Goal: Navigation & Orientation: Find specific page/section

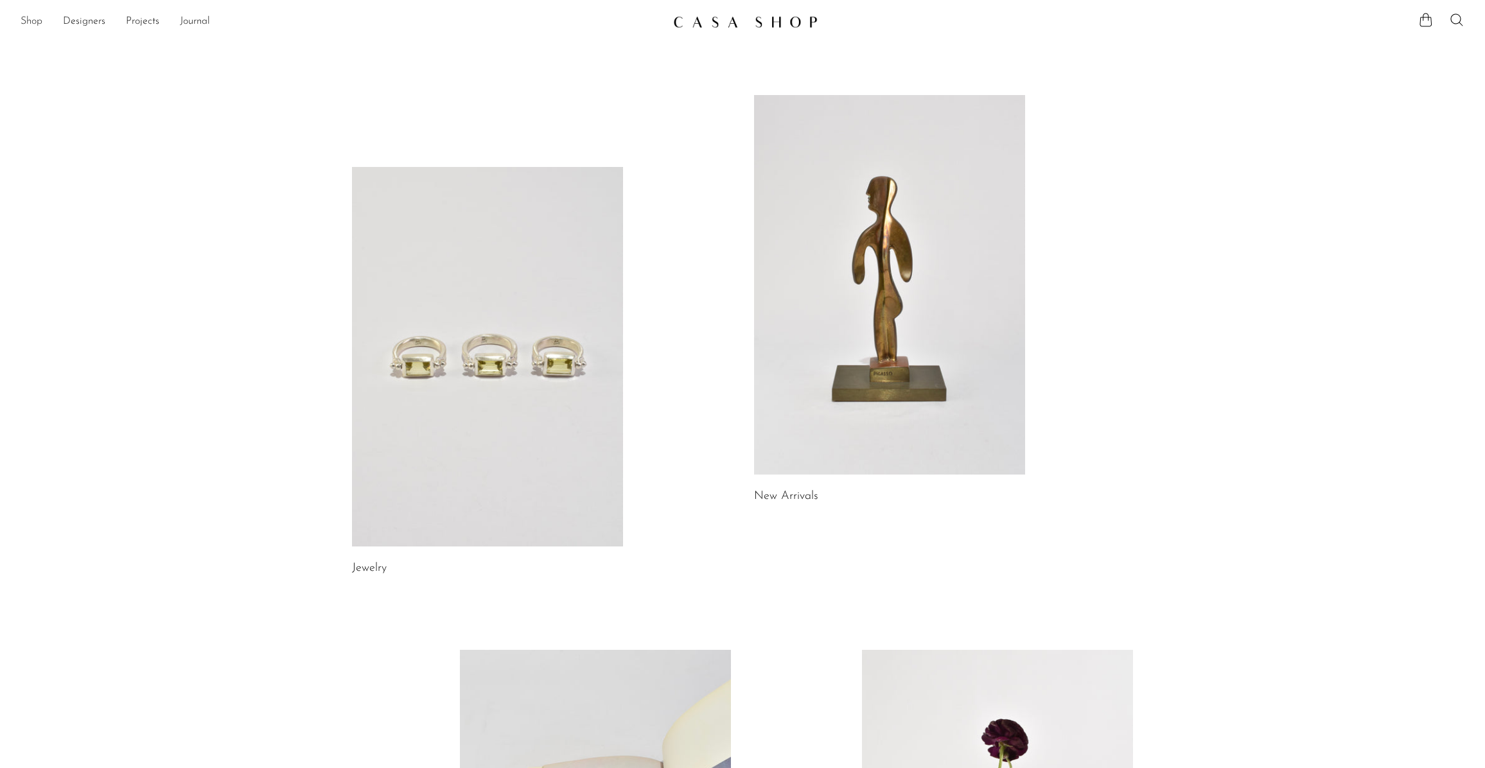
click at [26, 24] on link "Shop" at bounding box center [32, 21] width 22 height 17
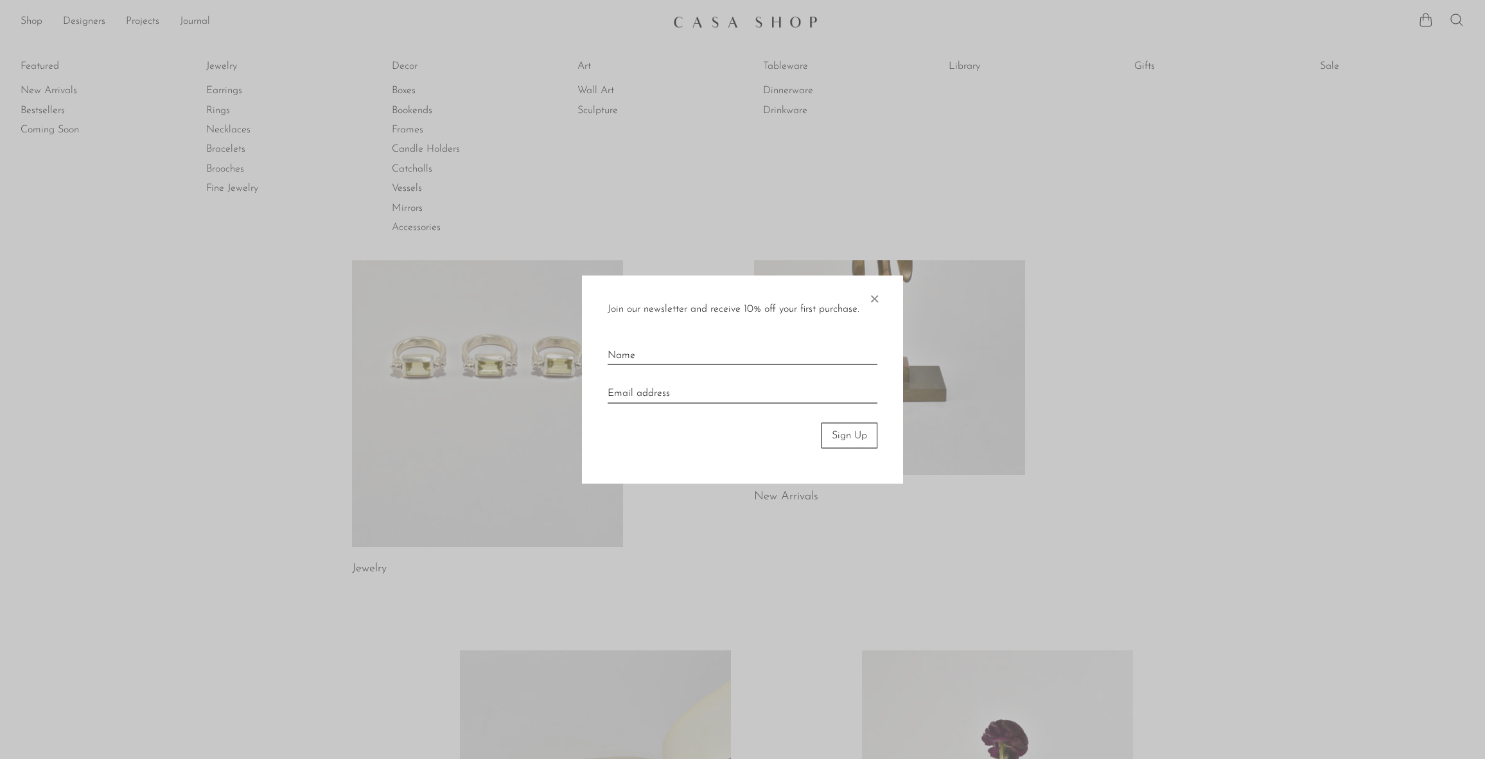
click at [871, 296] on span "×" at bounding box center [874, 295] width 13 height 41
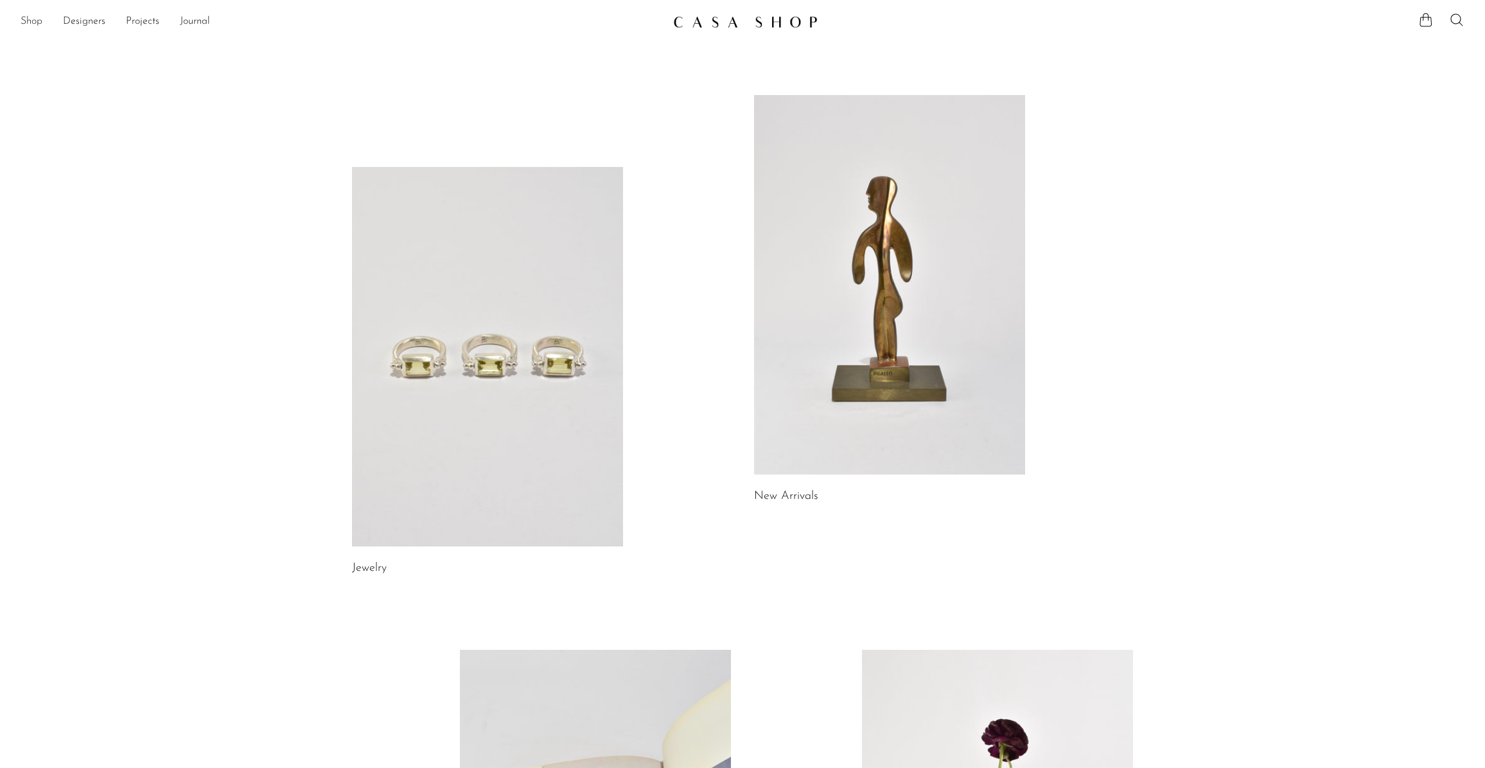
click at [33, 22] on link "Shop" at bounding box center [32, 21] width 22 height 17
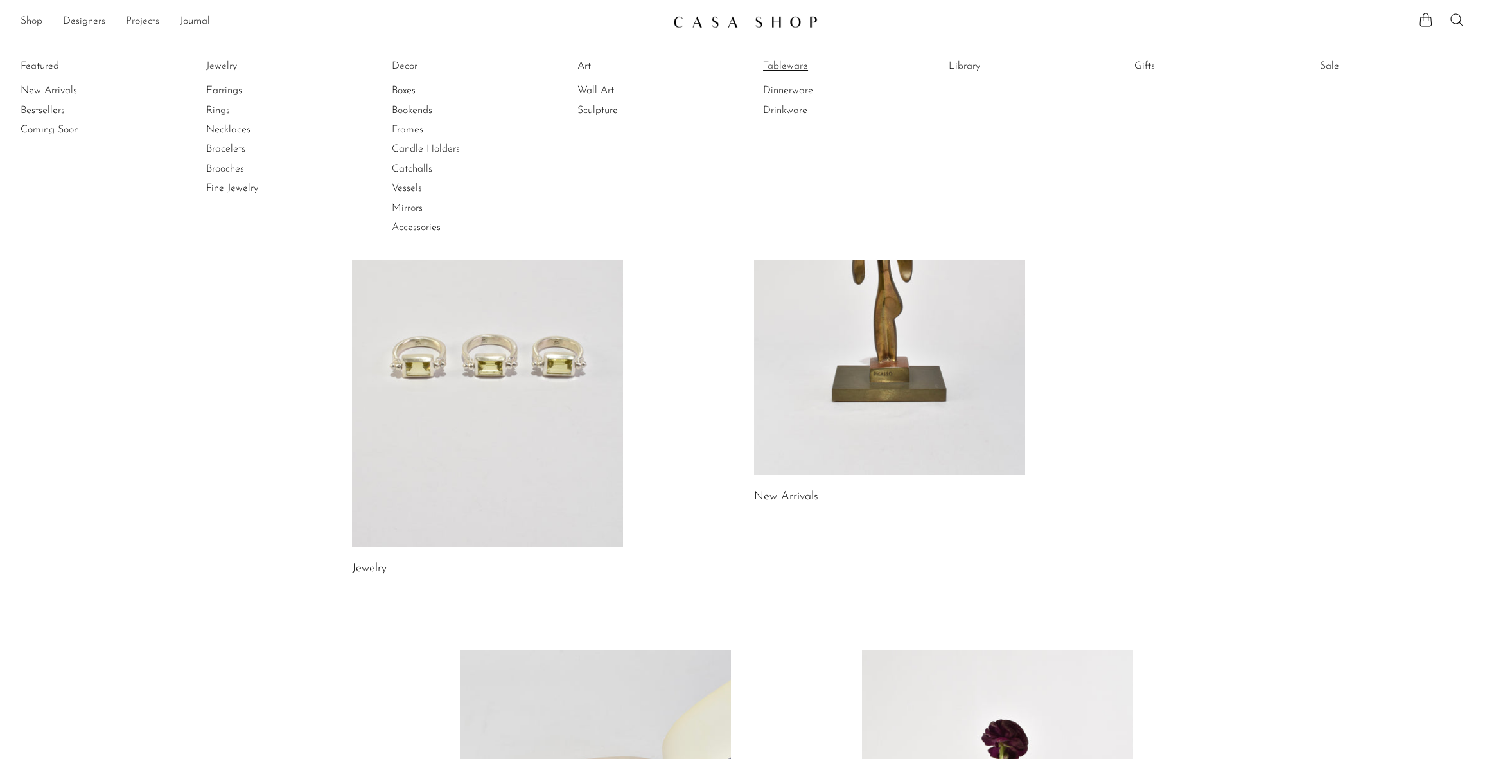
click at [815, 66] on link "Tableware" at bounding box center [811, 66] width 96 height 14
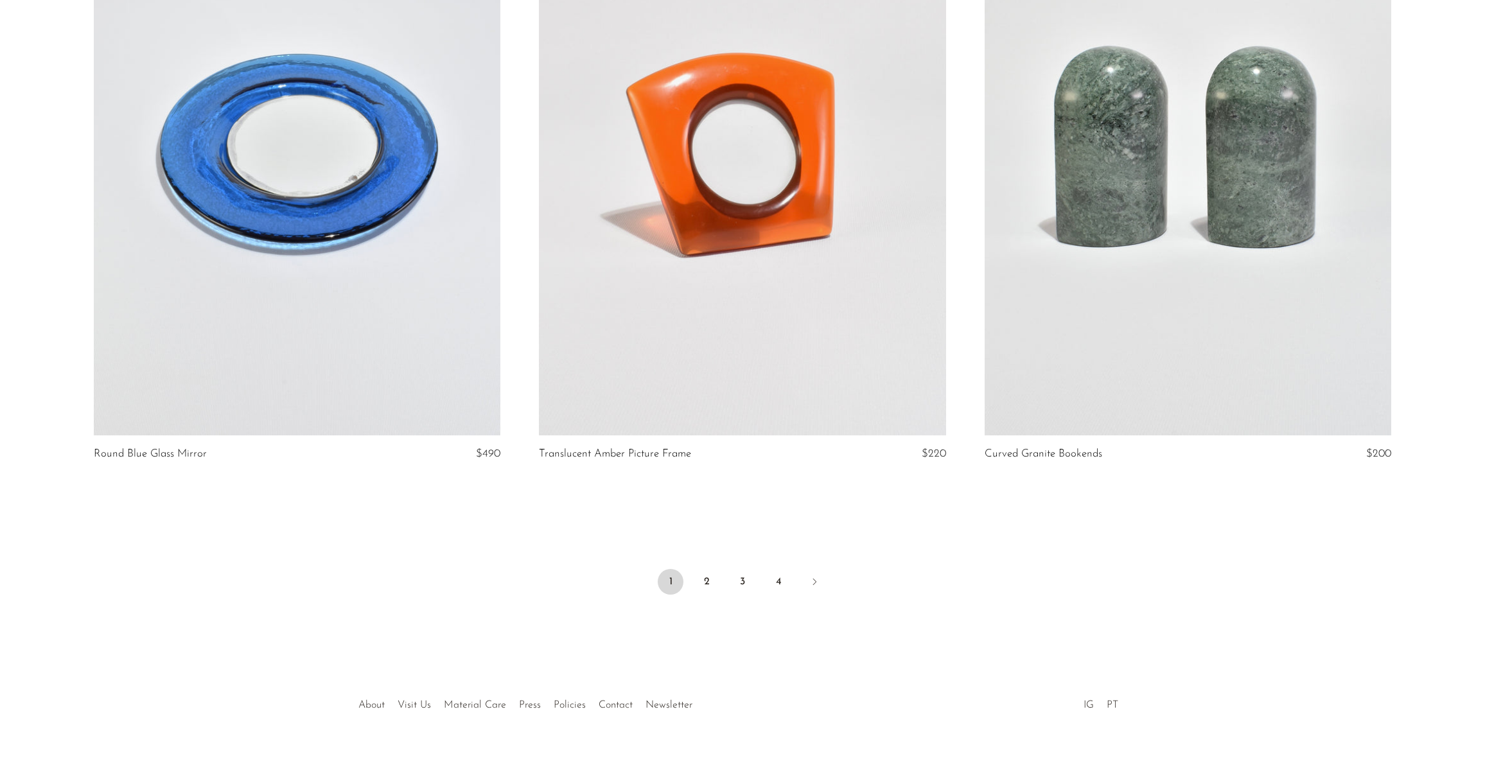
scroll to position [7169, 0]
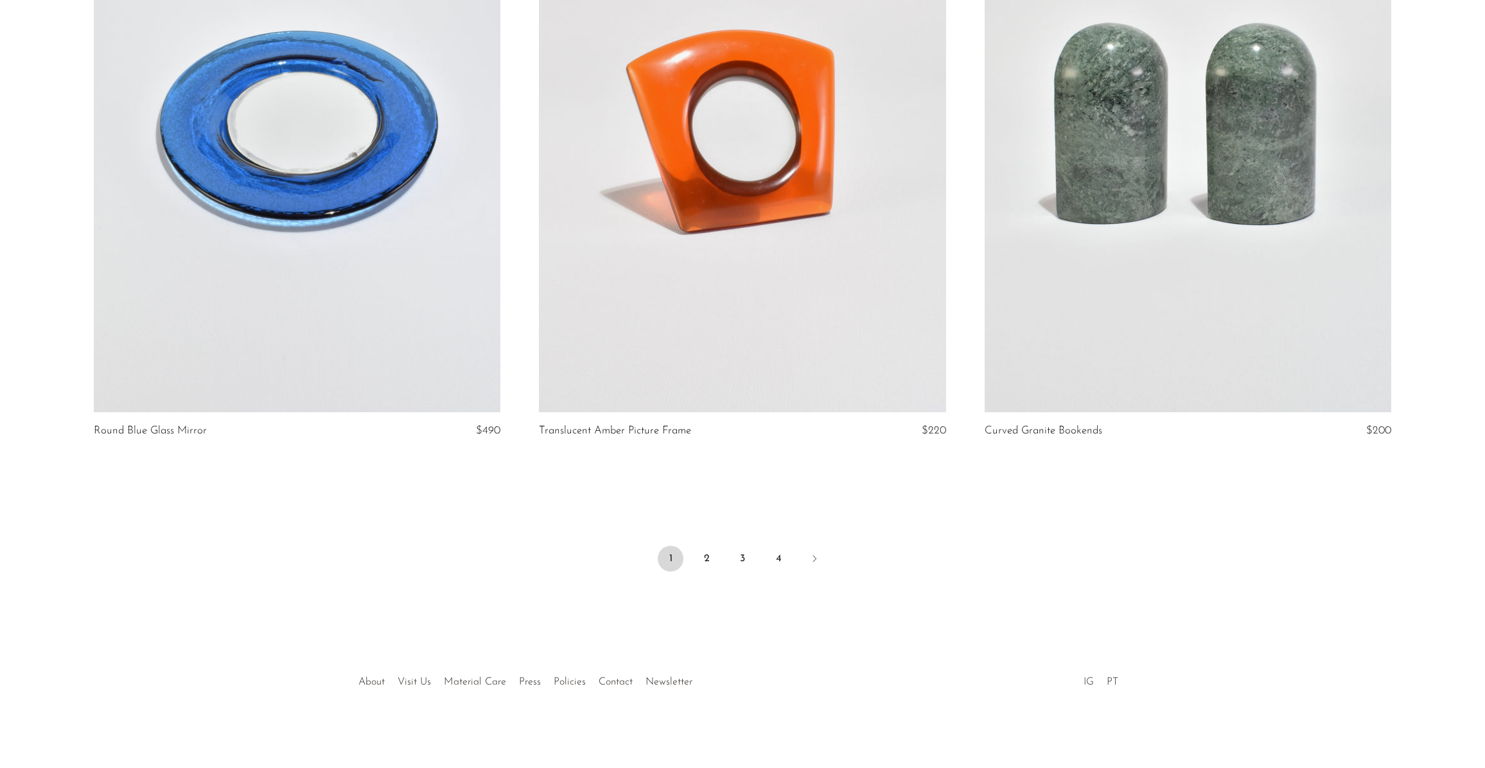
click at [1092, 680] on link "IG" at bounding box center [1089, 682] width 10 height 10
click at [1113, 676] on li "PT" at bounding box center [1113, 683] width 24 height 17
click at [1112, 678] on link "PT" at bounding box center [1113, 682] width 12 height 10
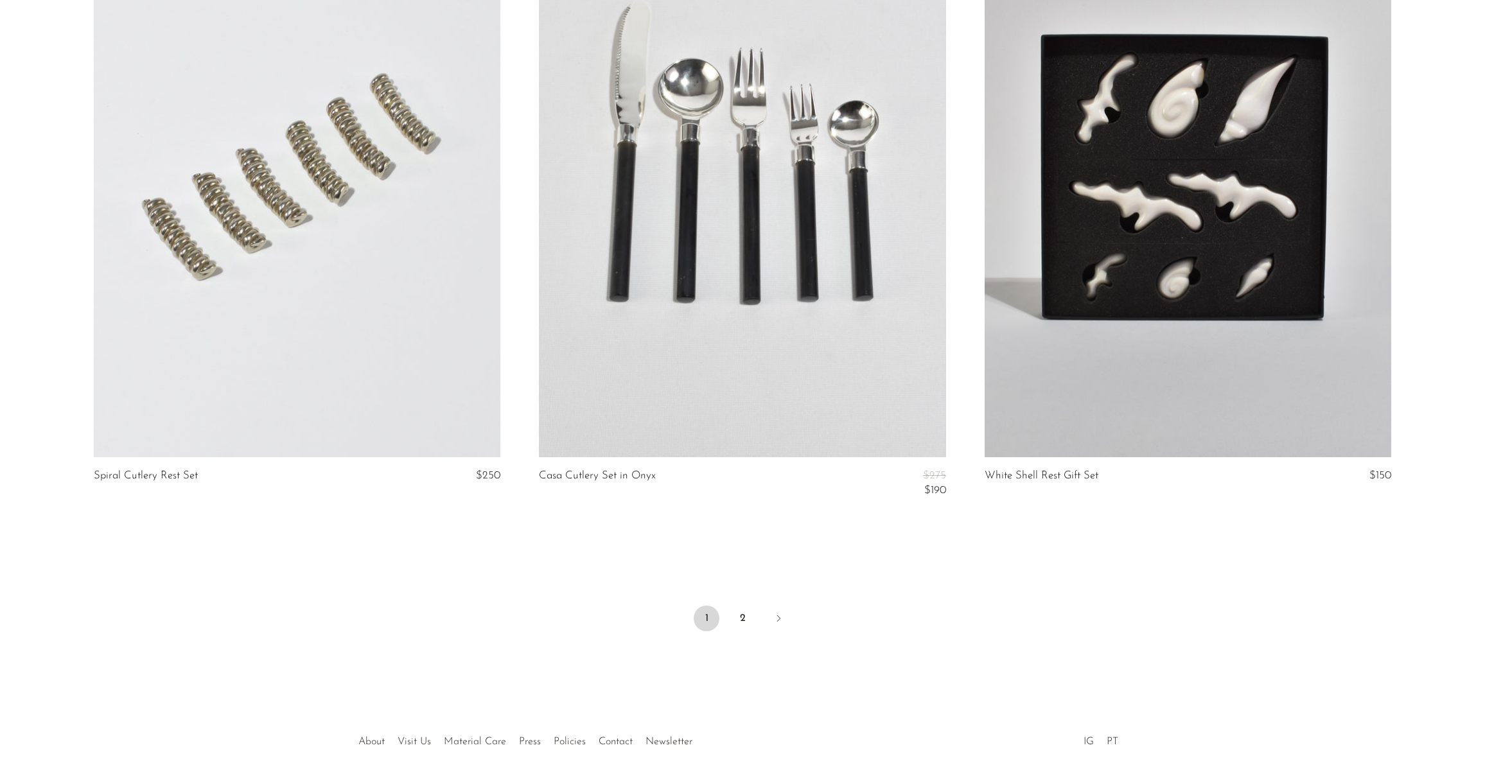
scroll to position [7198, 0]
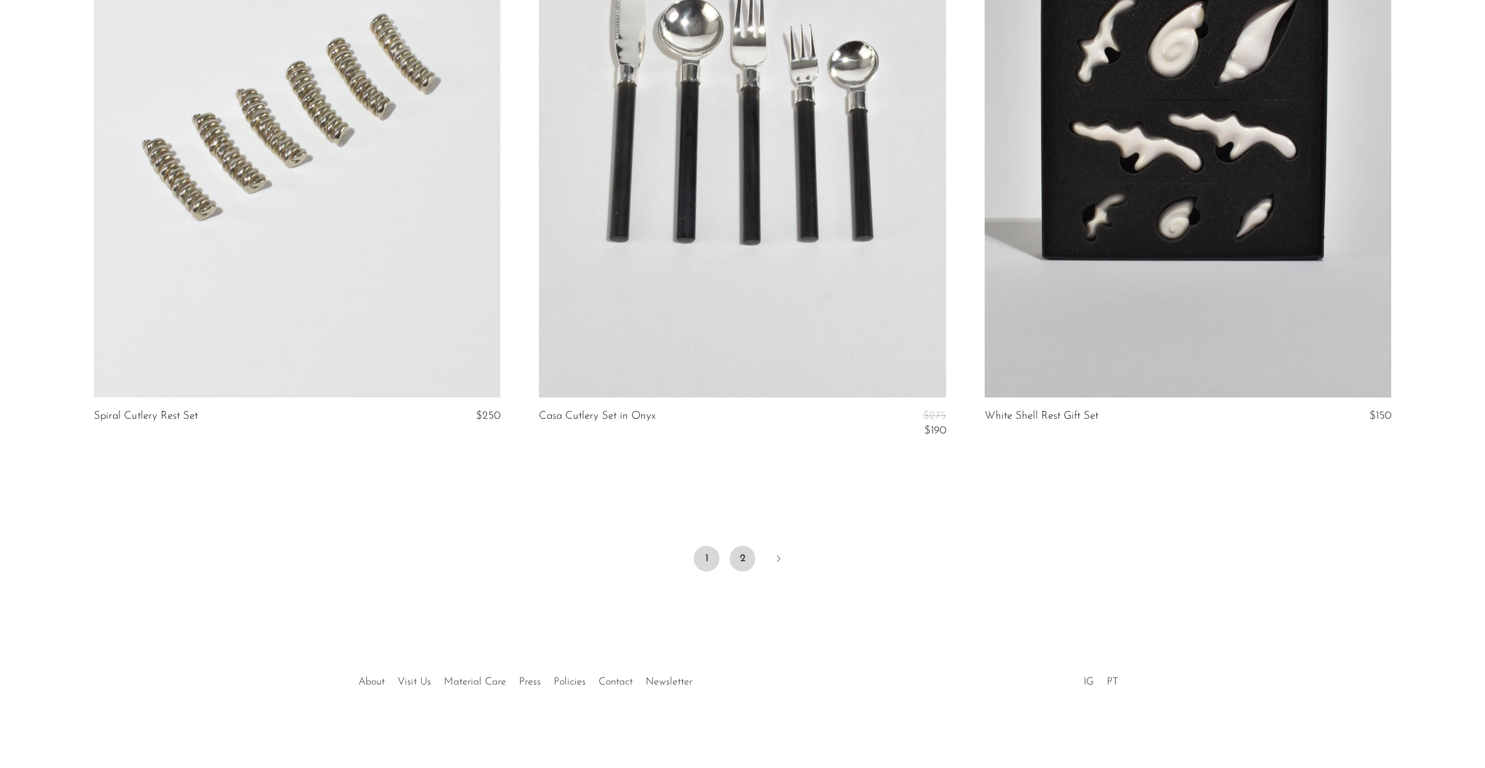
click at [745, 563] on link "2" at bounding box center [743, 559] width 26 height 26
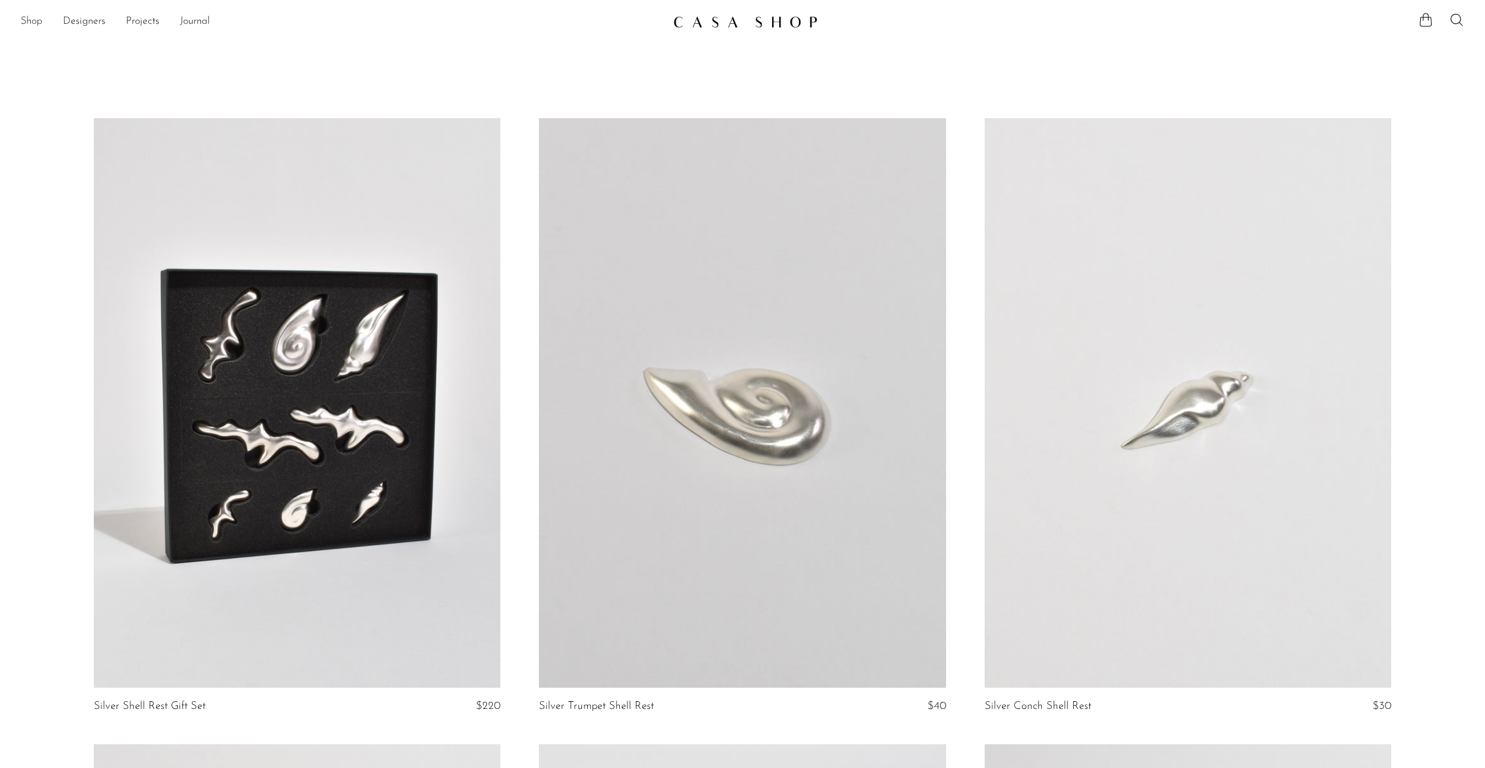
click at [38, 24] on link "Shop" at bounding box center [32, 21] width 22 height 17
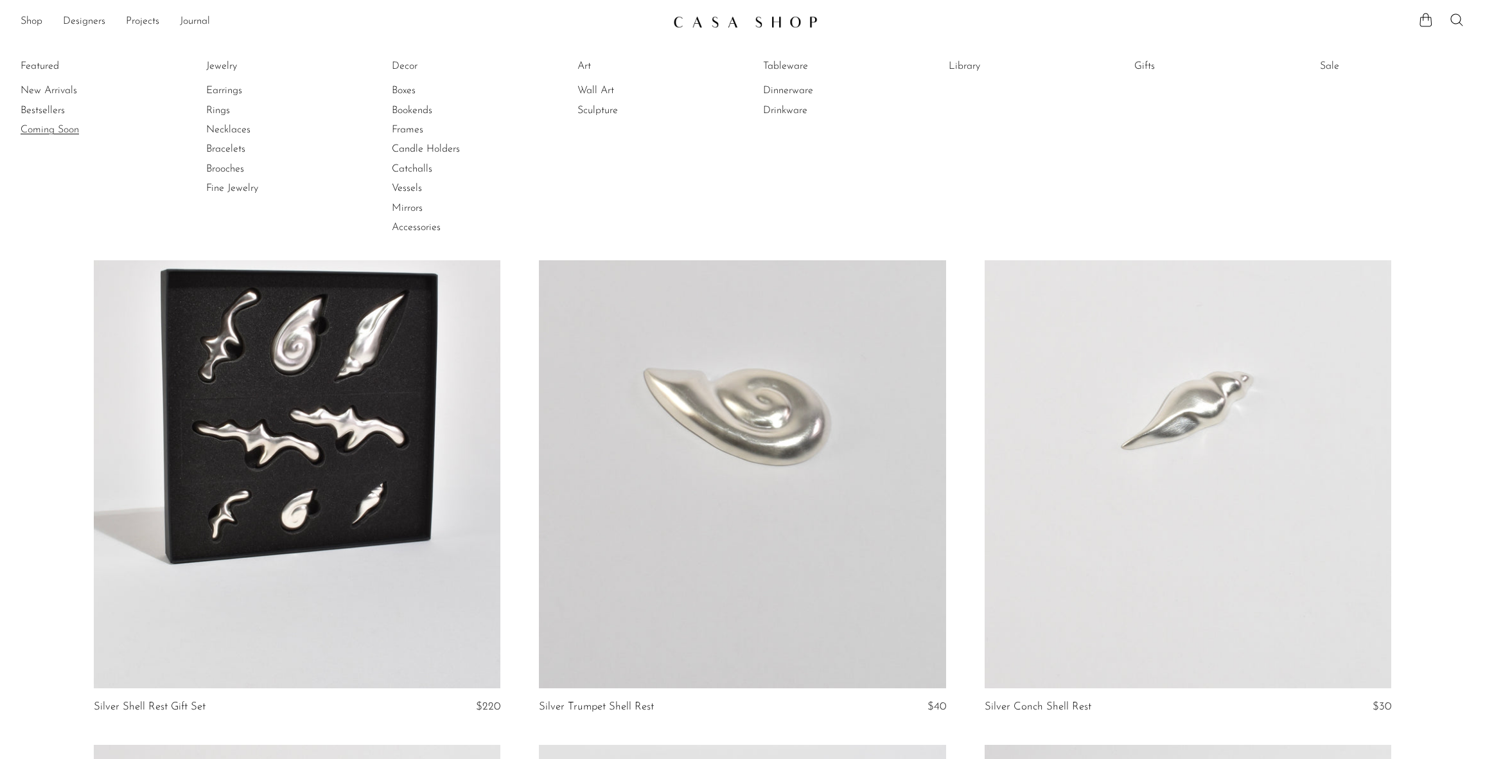
click at [48, 131] on link "Coming Soon" at bounding box center [69, 130] width 96 height 14
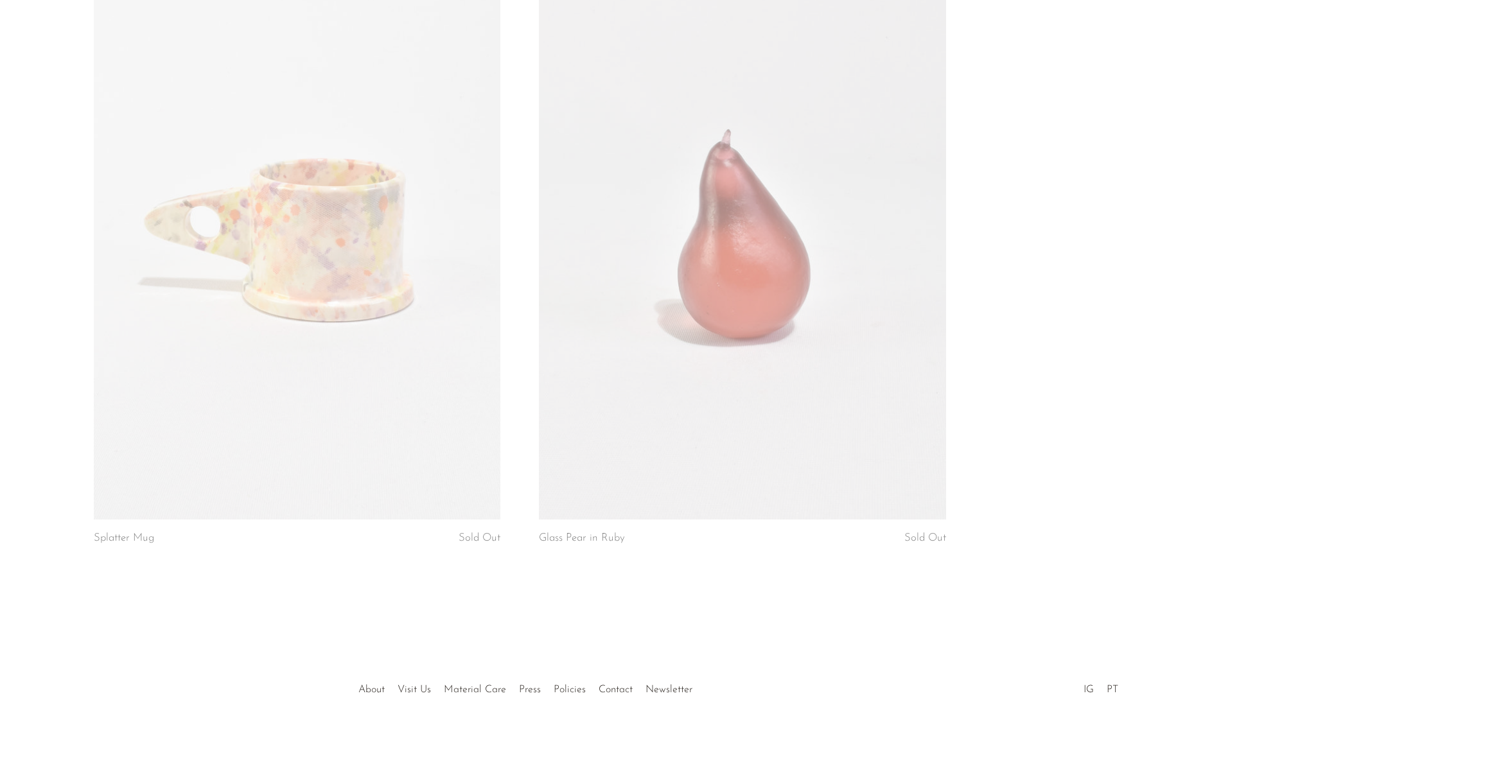
scroll to position [5815, 0]
